Goal: Task Accomplishment & Management: Use online tool/utility

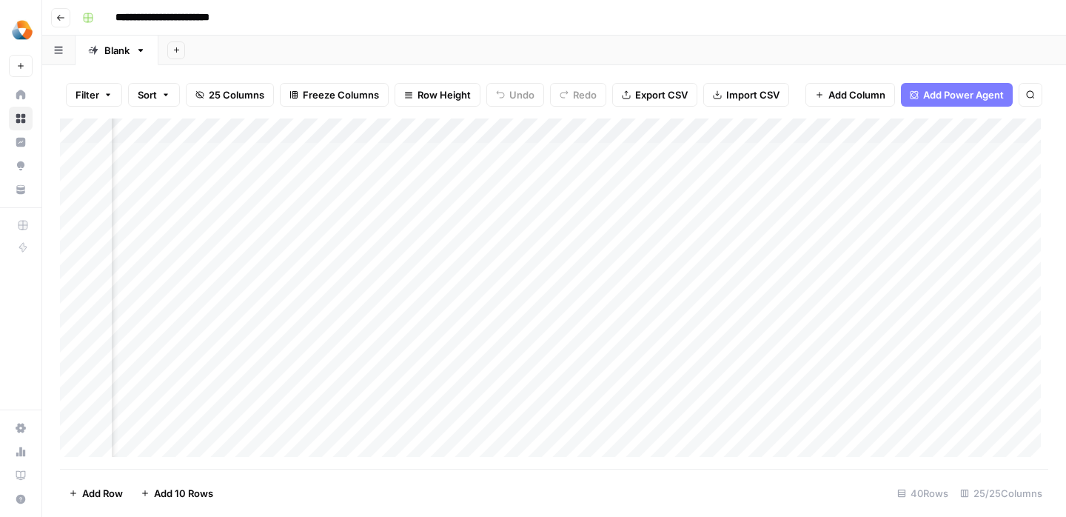
scroll to position [0, 912]
click at [631, 181] on div "Add Column" at bounding box center [554, 293] width 988 height 350
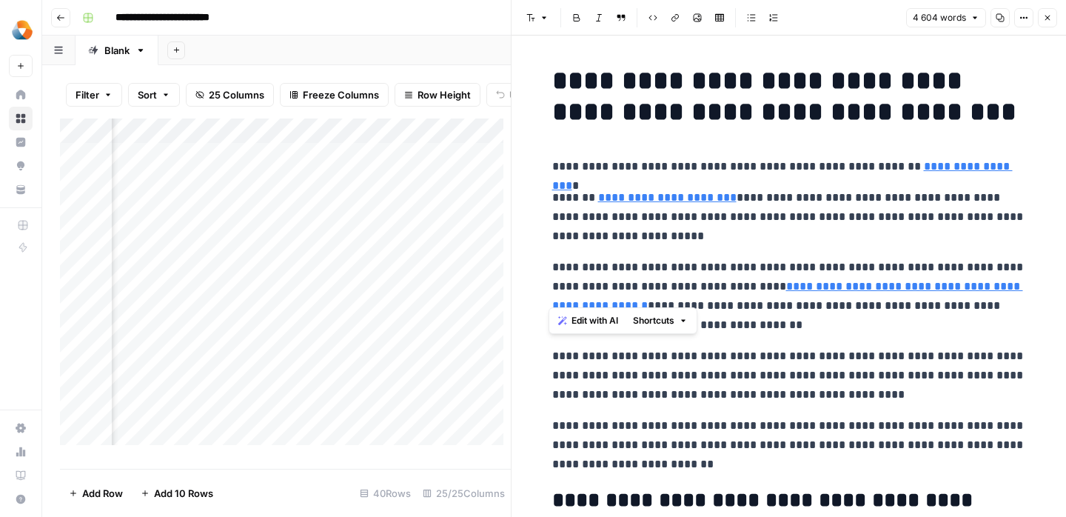
scroll to position [112, 0]
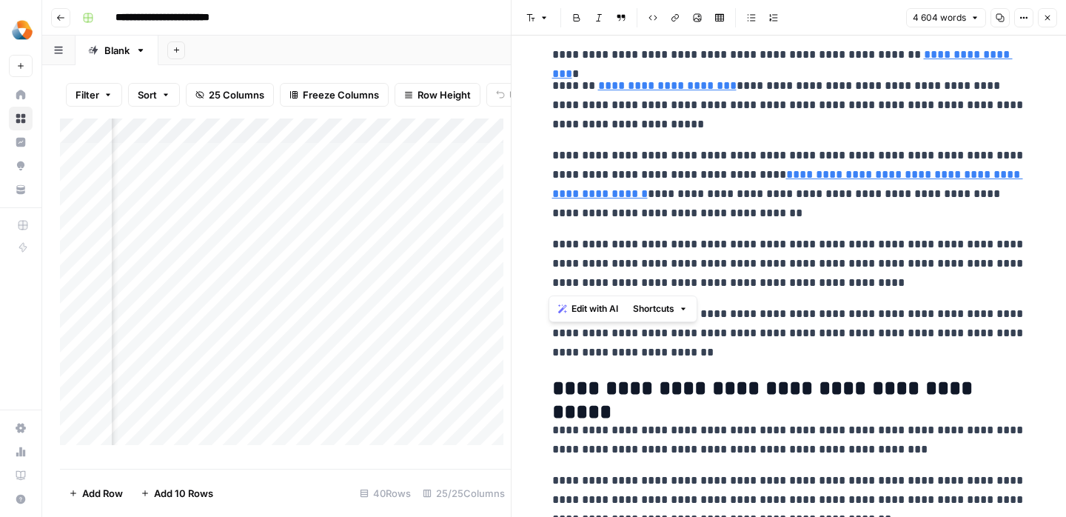
drag, startPoint x: 548, startPoint y: 75, endPoint x: 736, endPoint y: 290, distance: 285.9
click at [736, 290] on body "**********" at bounding box center [533, 258] width 1066 height 517
click at [1001, 19] on icon "button" at bounding box center [1000, 17] width 9 height 9
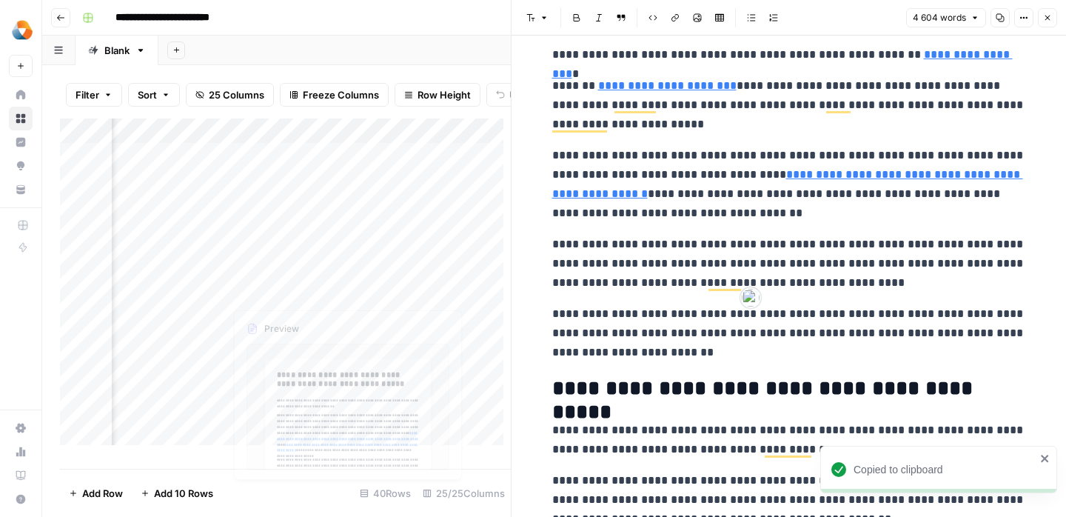
click at [299, 211] on div "Add Column" at bounding box center [285, 287] width 451 height 338
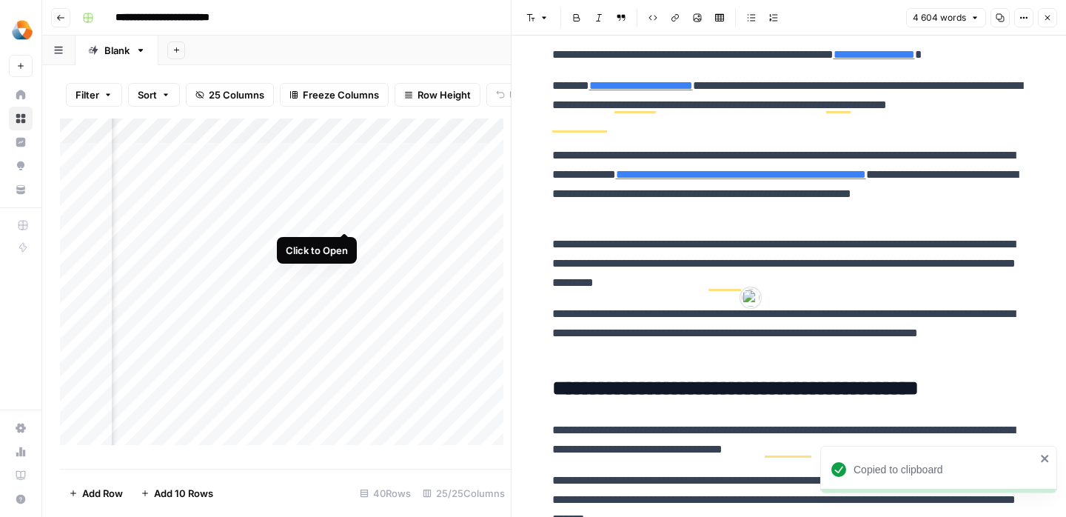
click at [343, 216] on div "Add Column" at bounding box center [285, 287] width 451 height 338
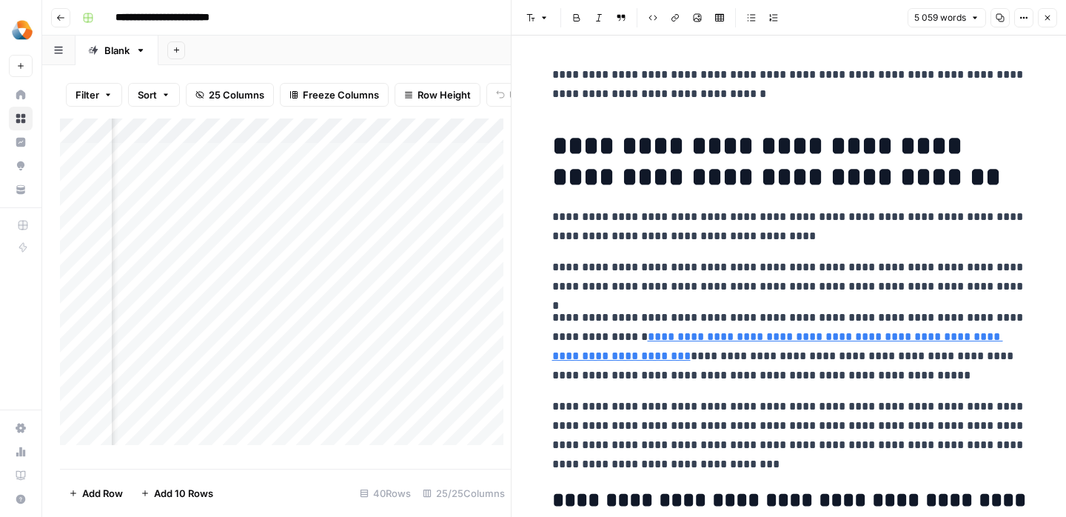
scroll to position [0, 1210]
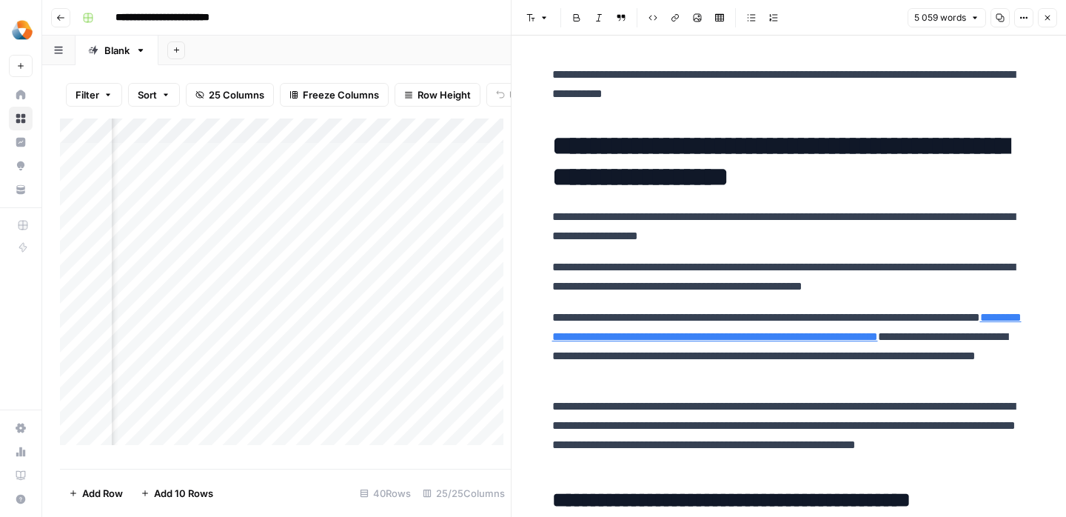
click at [335, 218] on div "Add Column" at bounding box center [285, 287] width 451 height 338
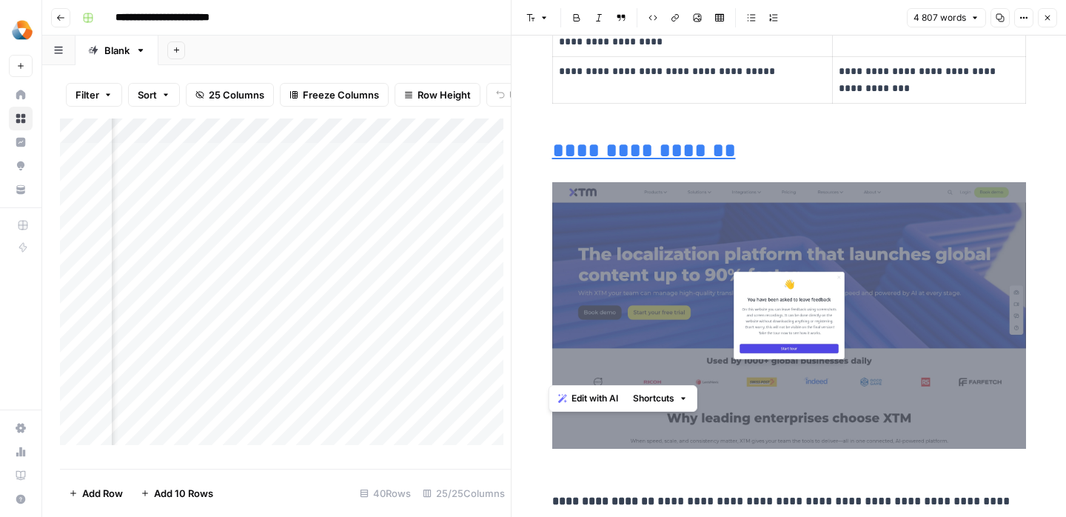
scroll to position [14041, 0]
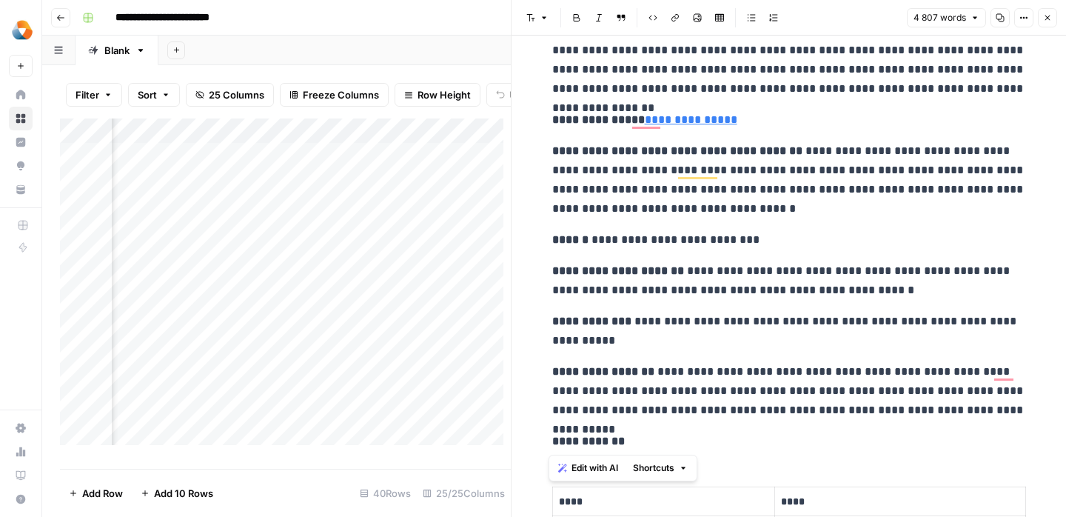
drag, startPoint x: 552, startPoint y: 141, endPoint x: 750, endPoint y: 469, distance: 382.9
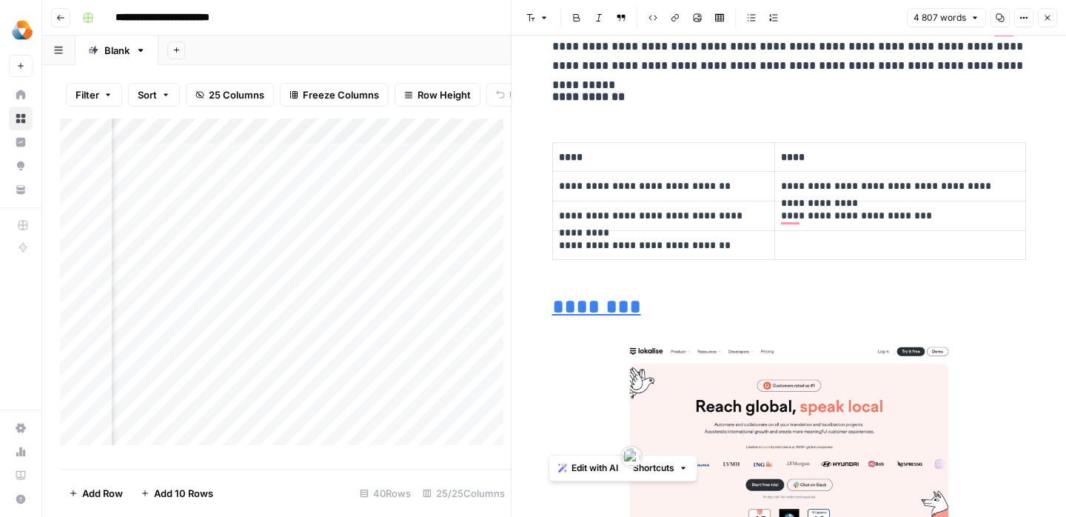
scroll to position [0, 0]
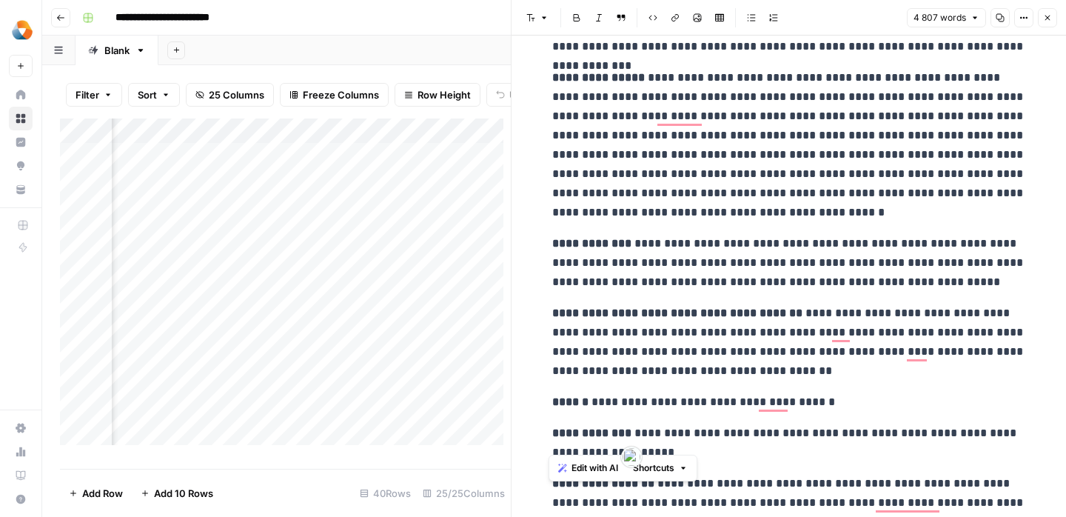
click at [1002, 12] on button "Copy" at bounding box center [999, 17] width 19 height 19
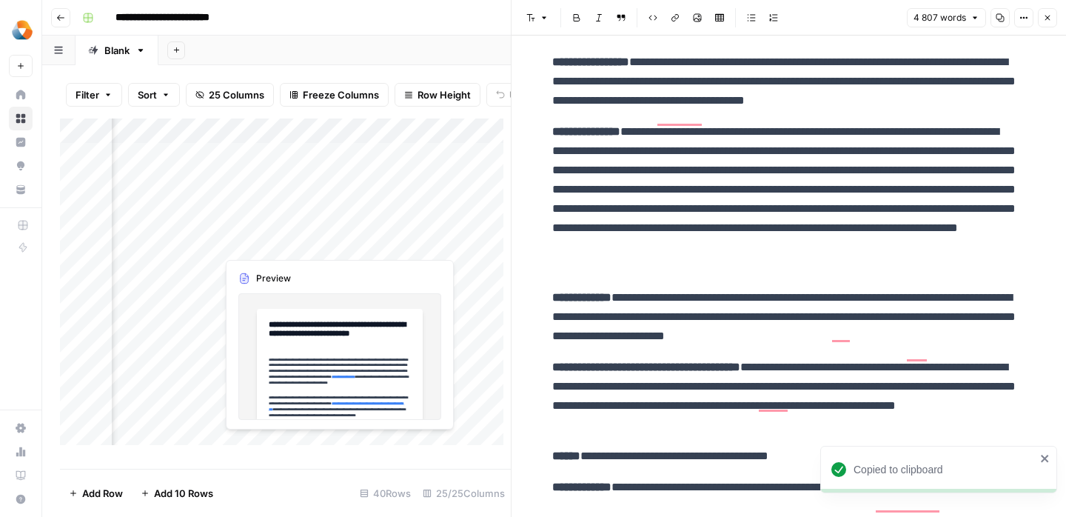
click at [286, 241] on div "Add Column" at bounding box center [285, 287] width 451 height 338
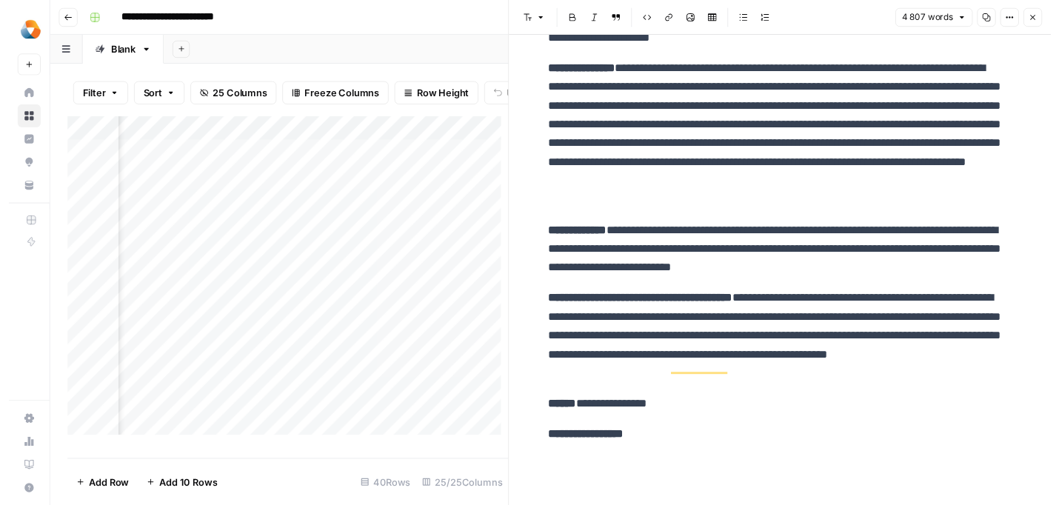
scroll to position [8866, 0]
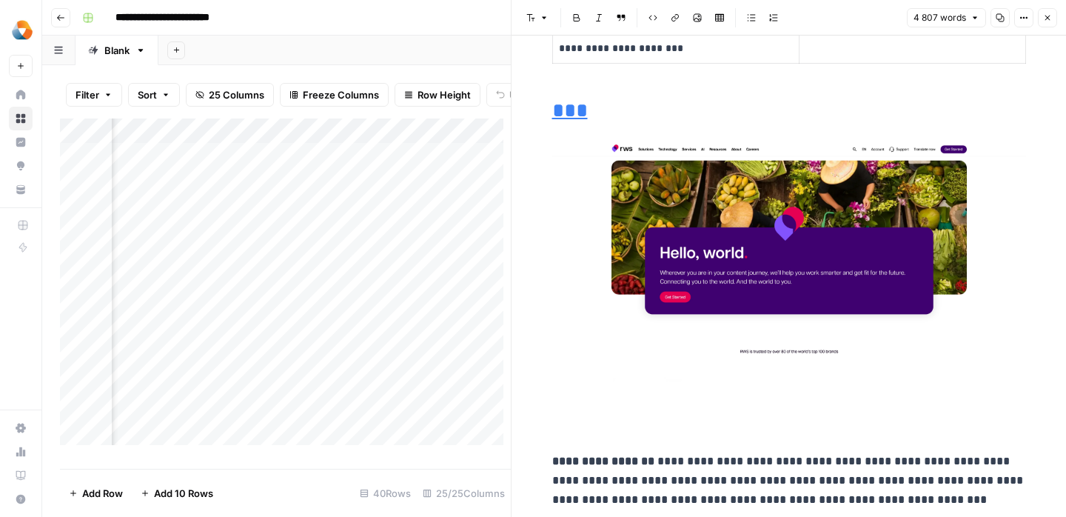
click at [241, 268] on div "Add Column" at bounding box center [285, 287] width 451 height 338
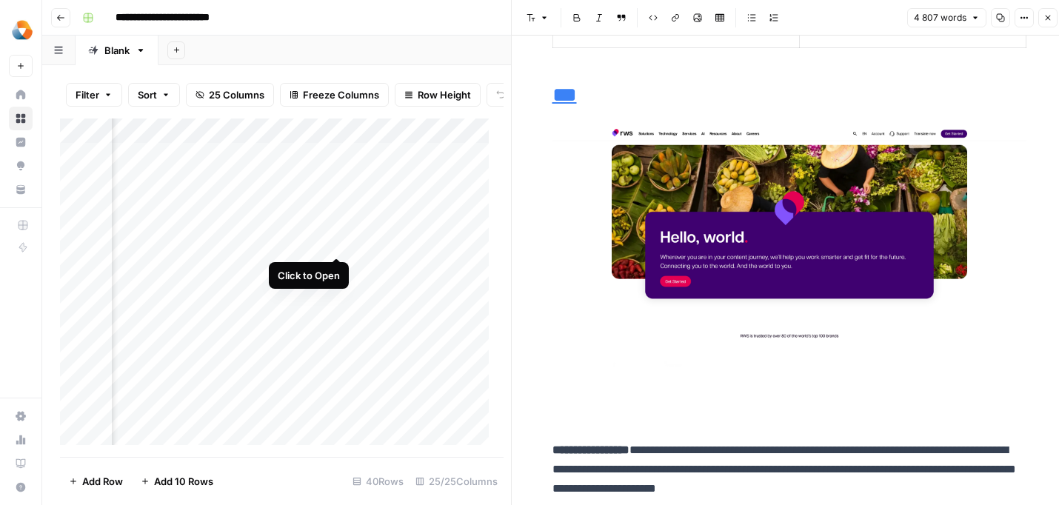
click at [338, 241] on div "Add Column" at bounding box center [278, 287] width 436 height 338
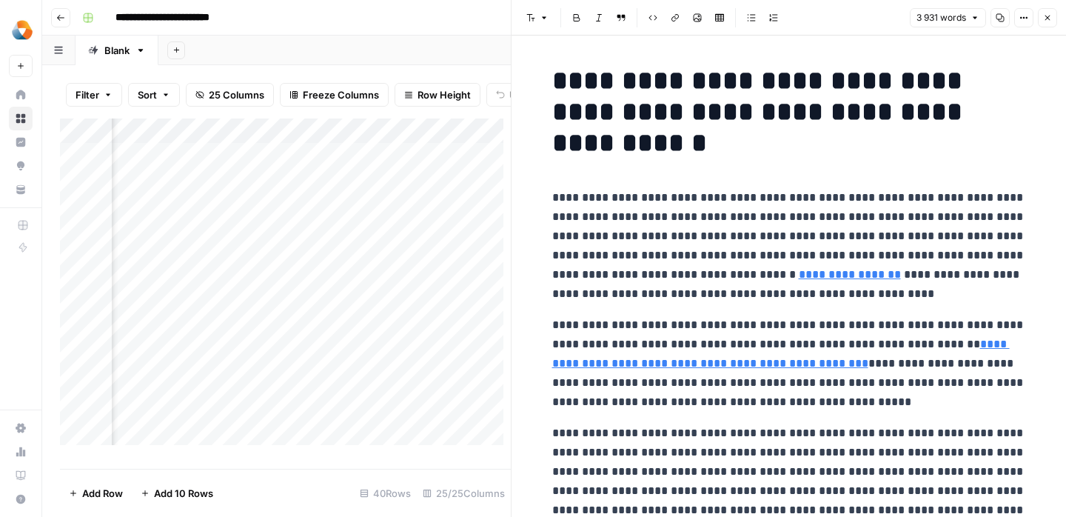
click at [1003, 20] on icon "button" at bounding box center [1000, 18] width 8 height 8
